Goal: Find specific page/section: Find specific page/section

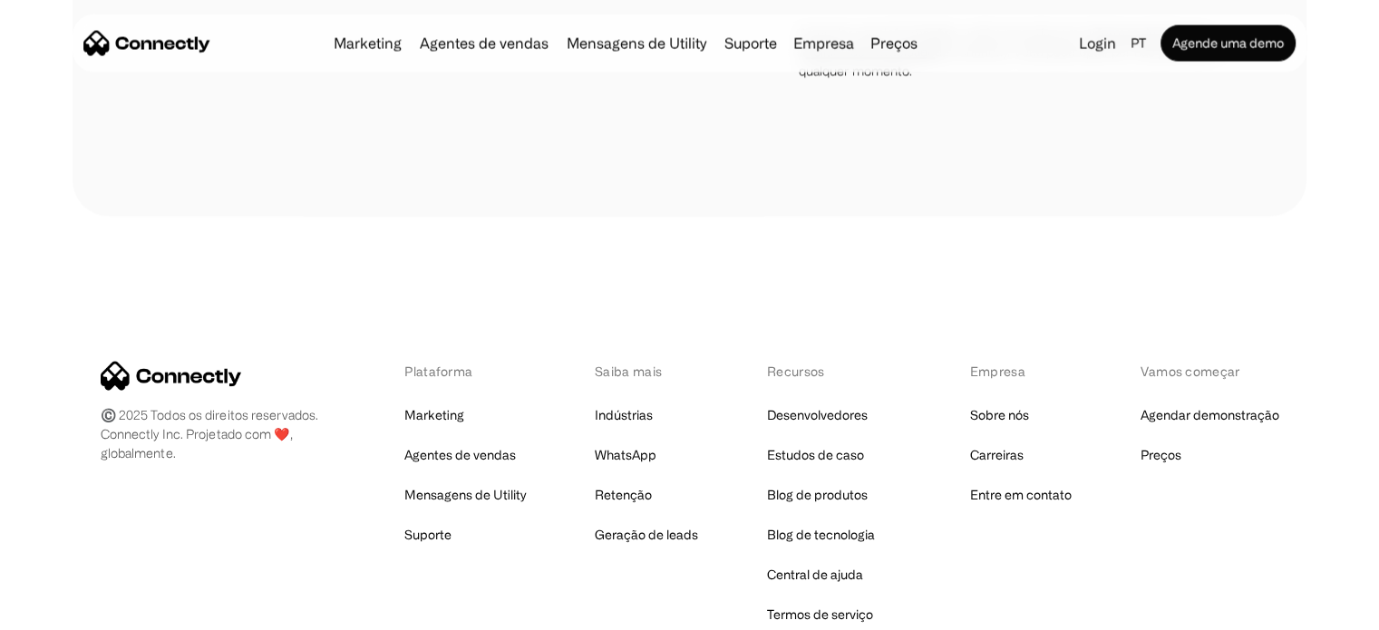
scroll to position [10746, 0]
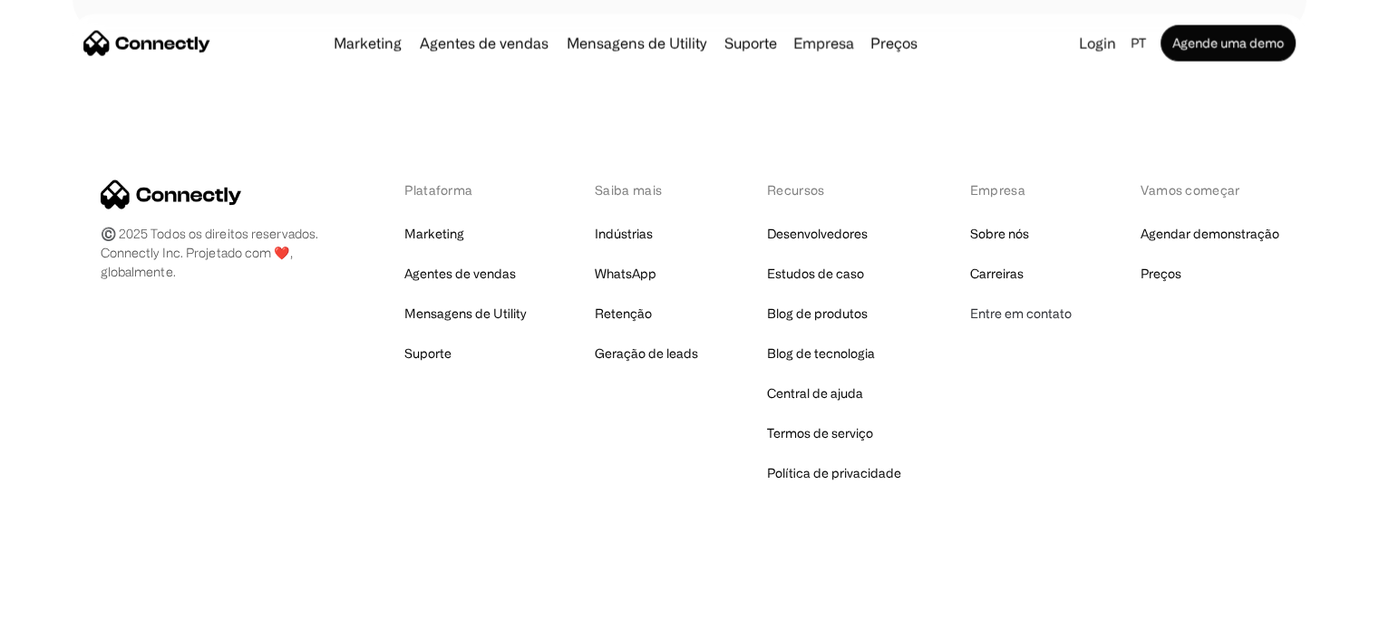
drag, startPoint x: 1059, startPoint y: 317, endPoint x: 1028, endPoint y: 319, distance: 30.9
click at [681, 317] on link "Entre em contato" at bounding box center [1021, 313] width 102 height 25
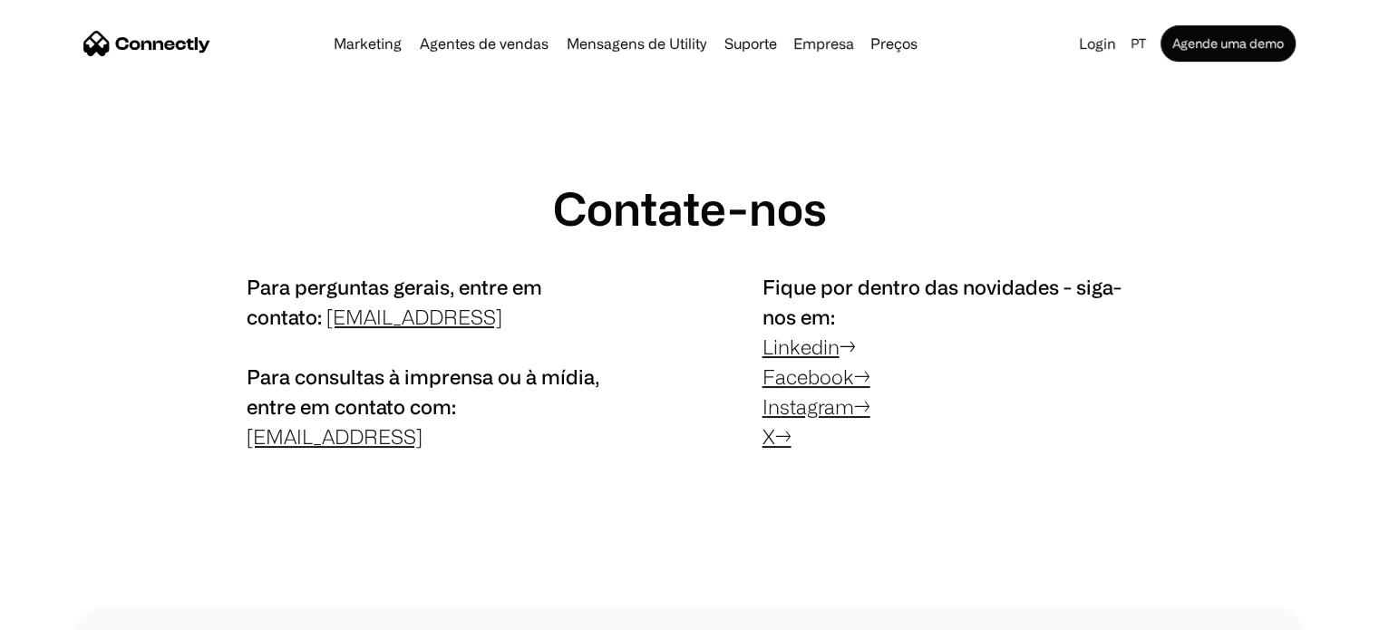
click at [1064, 406] on p "Fique por dentro das novidades - siga-nos em: Linkedin → Facebook→ Instagram→ X→" at bounding box center [948, 362] width 370 height 180
click at [169, 46] on img "home" at bounding box center [146, 43] width 127 height 25
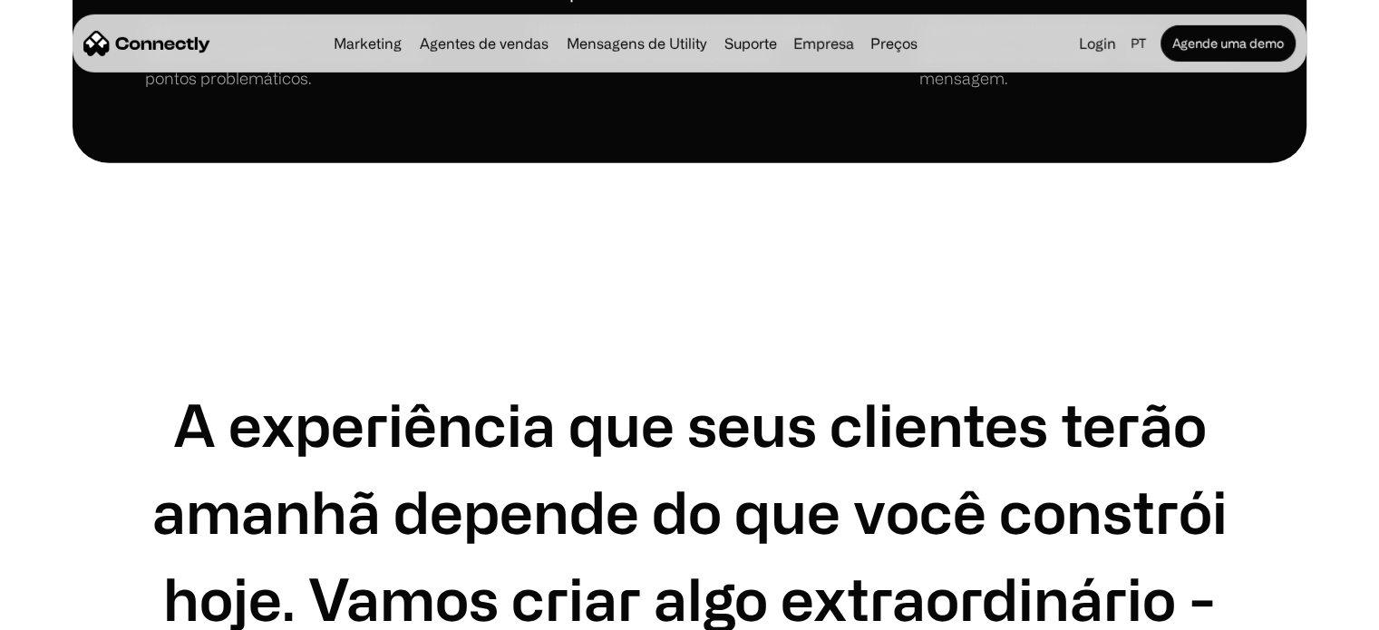
scroll to position [10511, 0]
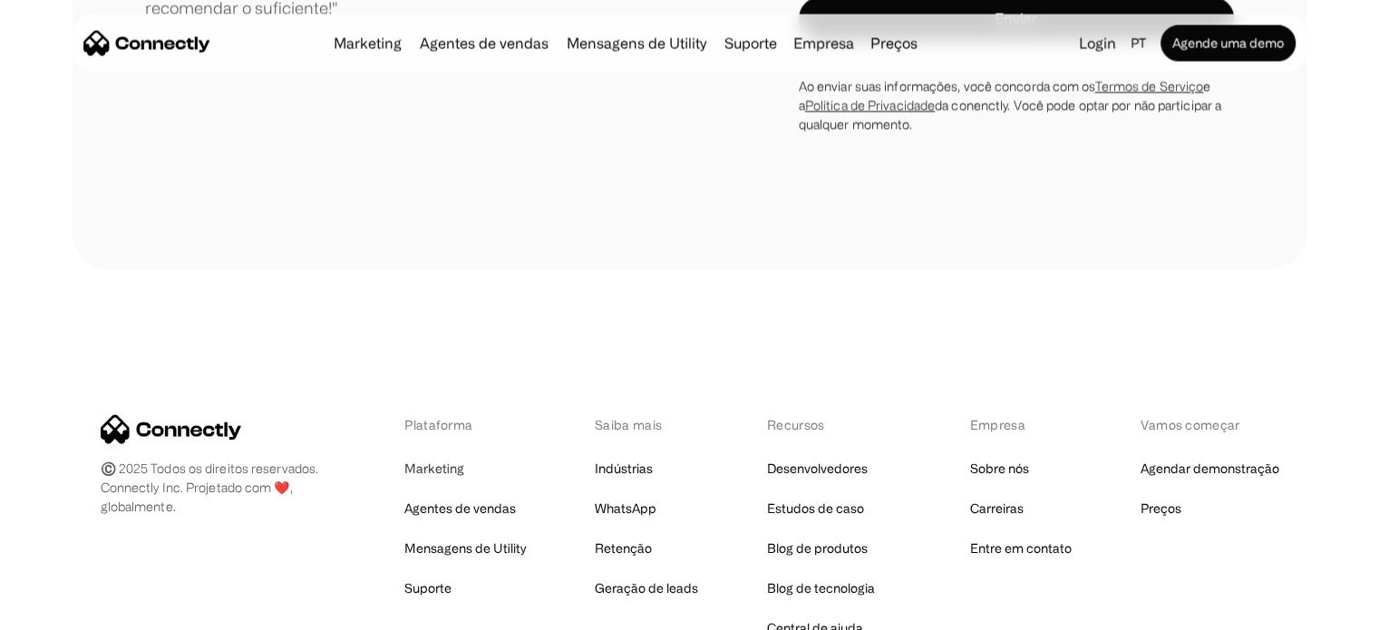
click at [451, 456] on link "Marketing" at bounding box center [434, 468] width 60 height 25
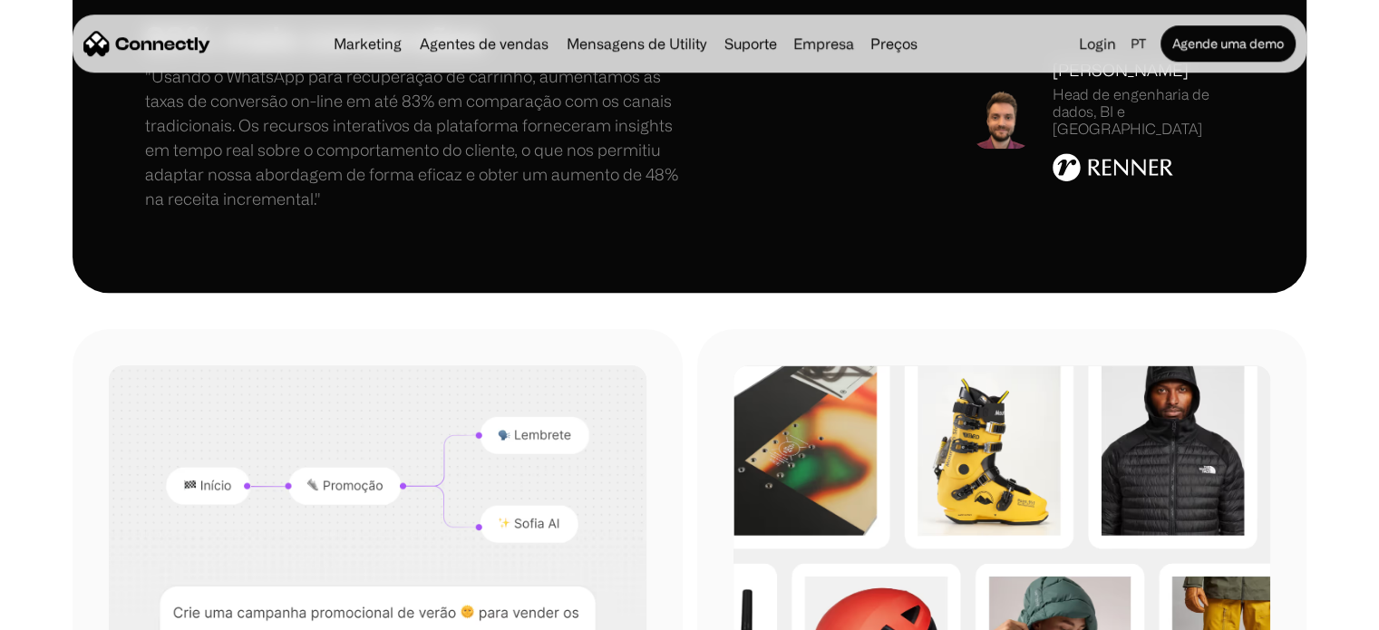
scroll to position [1270, 0]
